Goal: Transaction & Acquisition: Purchase product/service

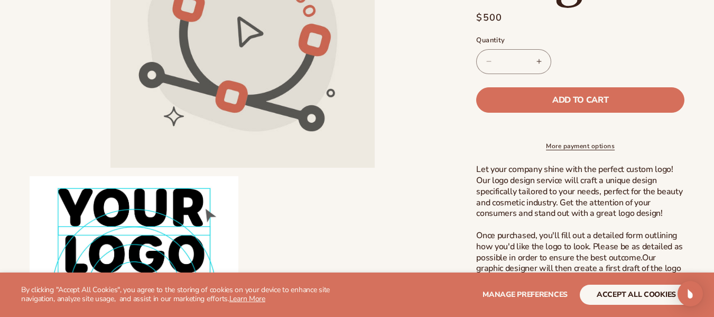
scroll to position [212, 0]
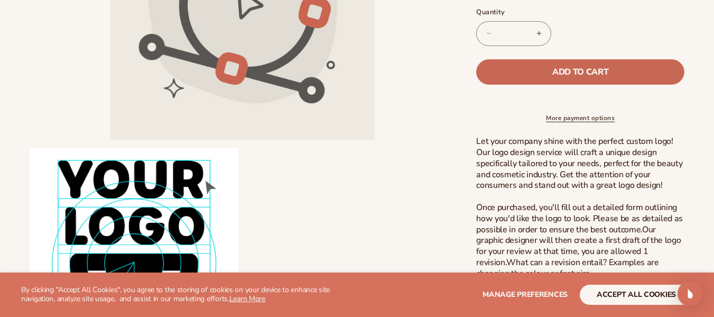
click at [617, 81] on button "Add to cart" at bounding box center [580, 71] width 208 height 25
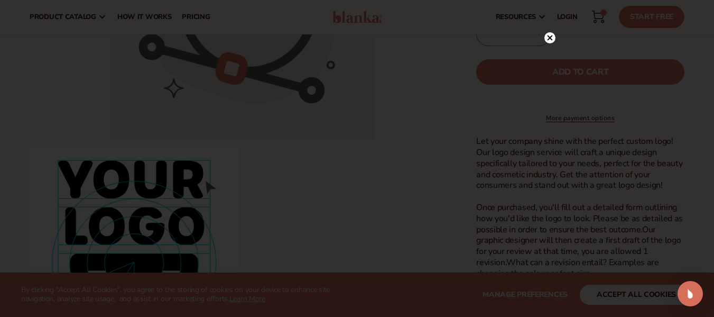
click at [552, 33] on circle at bounding box center [550, 37] width 11 height 11
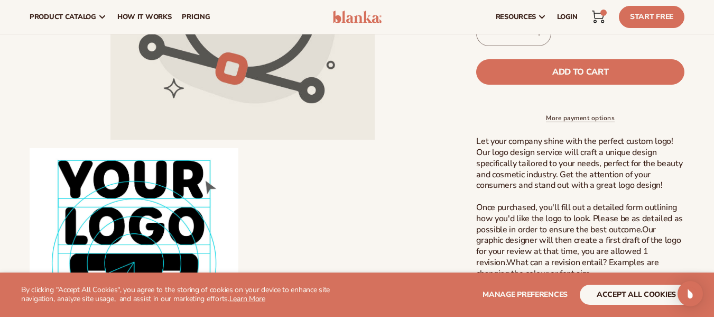
click at [597, 17] on icon at bounding box center [598, 17] width 13 height 13
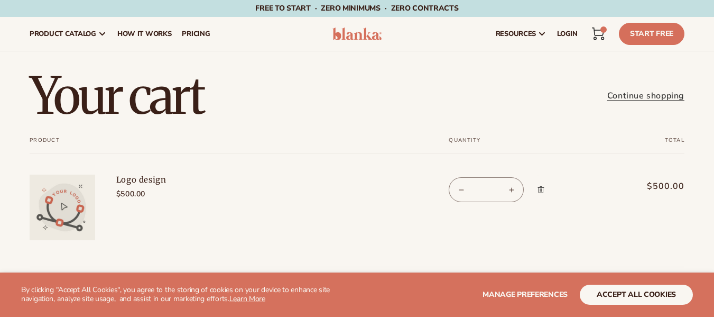
scroll to position [45, 0]
